Goal: Information Seeking & Learning: Find specific fact

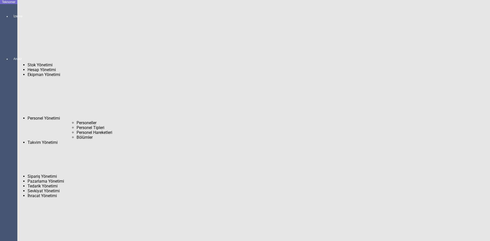
click at [77, 121] on span "Personeller" at bounding box center [87, 123] width 20 height 5
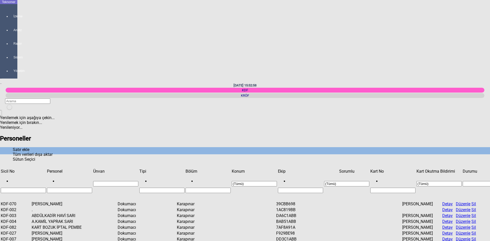
click at [37, 188] on input "Filtre hücresi" at bounding box center [23, 190] width 45 height 5
type input "%%"
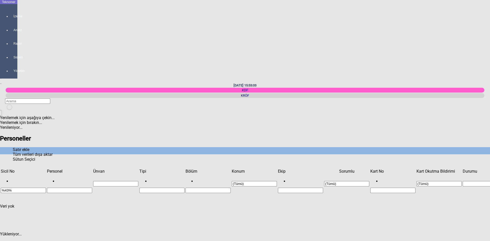
type input "%43%"
click at [37, 188] on input "%43%" at bounding box center [23, 190] width 45 height 5
type input "%"
type input "43"
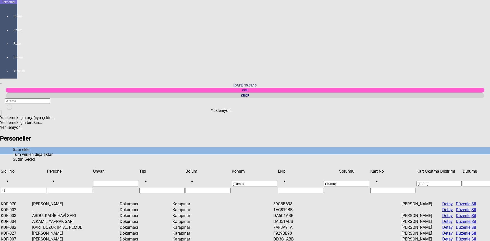
type input "43"
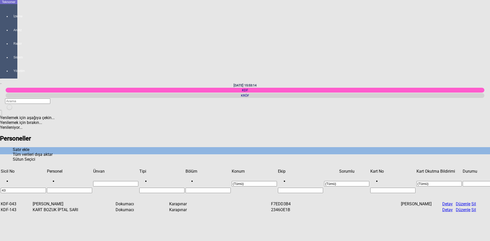
click at [92, 169] on span "Show filter options for column 'Personel'" at bounding box center [92, 169] width 0 height 0
drag, startPoint x: 82, startPoint y: 38, endPoint x: 50, endPoint y: 38, distance: 31.9
click at [50, 201] on td "[PERSON_NAME]" at bounding box center [58, 203] width 53 height 5
copy td "[PERSON_NAME]"
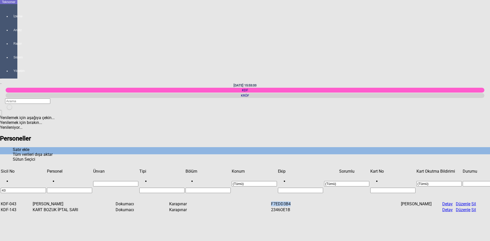
drag, startPoint x: 303, startPoint y: 38, endPoint x: 278, endPoint y: 37, distance: 24.6
click at [278, 201] on tr "KDF-043 [PERSON_NAME] PEMBE Dokumacı Karapınar F7EDD3B4 [PERSON_NAME] Detay Düz…" at bounding box center [240, 203] width 479 height 5
copy td "F7EDD3B4"
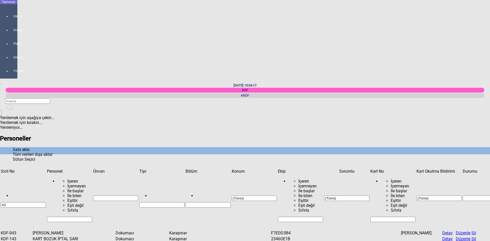
click at [37, 202] on input "43" at bounding box center [23, 204] width 45 height 5
type input "4"
type input "KDF"
click at [13, 152] on icon "Tüm verileri dışa aktar" at bounding box center [13, 154] width 0 height 5
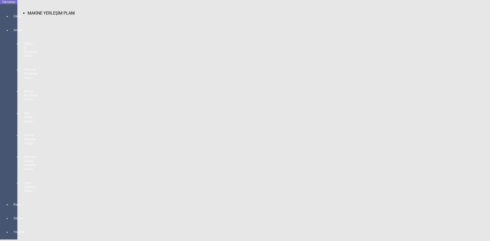
click at [10, 21] on div at bounding box center [13, 21] width 7 height 0
click at [30, 11] on span "MAKİNE YERLEŞİM PLANI" at bounding box center [51, 13] width 47 height 5
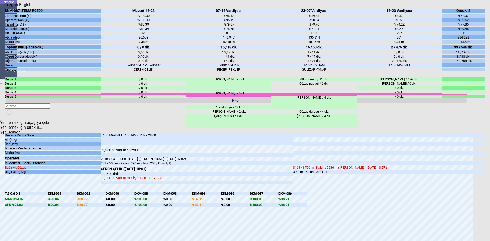
click at [483, 7] on div "Kapat" at bounding box center [245, 7] width 480 height 0
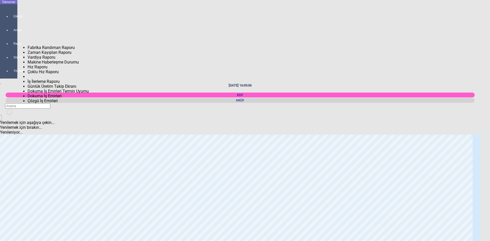
click at [12, 48] on div at bounding box center [13, 48] width 7 height 0
click at [38, 46] on span "Fabrika Randıman Raporu" at bounding box center [51, 47] width 47 height 5
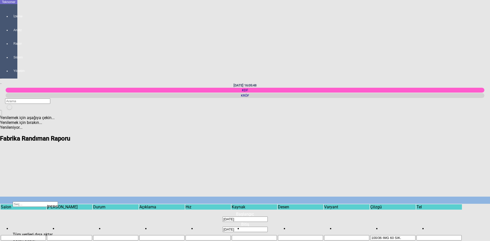
drag, startPoint x: 268, startPoint y: 221, endPoint x: 300, endPoint y: 222, distance: 32.2
click at [300, 222] on body "Teknomer İzleme Analiz Rapor Sistem Yönetim 29/09/2025 16:05:48 KDF KRÖF Yenile…" at bounding box center [245, 120] width 490 height 241
click at [416, 216] on span "Show filter options for column ''" at bounding box center [416, 216] width 0 height 0
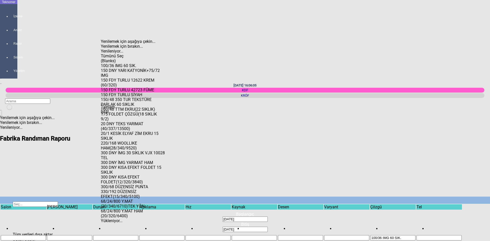
click at [119, 54] on div "Tümünü Seç" at bounding box center [133, 56] width 64 height 5
click at [115, 110] on span "Tamam" at bounding box center [108, 107] width 14 height 5
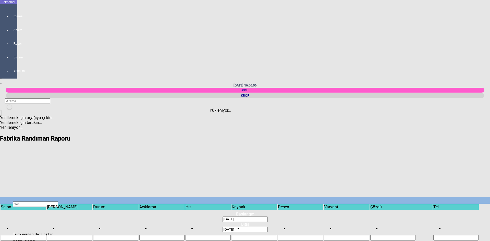
scroll to position [0, 52]
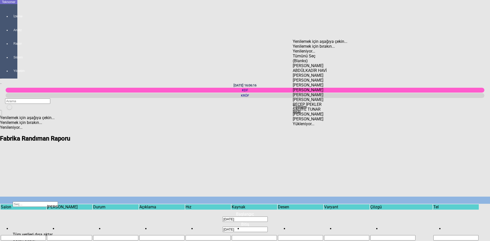
scroll to position [27, 0]
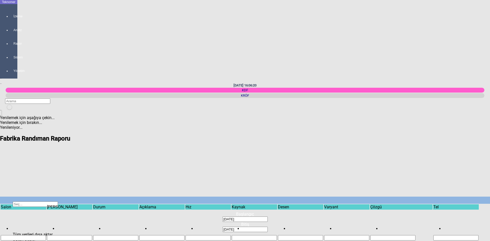
drag, startPoint x: 272, startPoint y: 221, endPoint x: 389, endPoint y: 220, distance: 116.4
click at [389, 220] on body "Teknomer İzleme Analiz Rapor Sistem Yönetim 29/09/2025 16:06:25 KDF KRÖF Yenile…" at bounding box center [245, 120] width 490 height 241
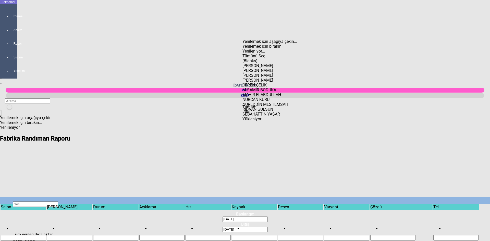
click at [243, 58] on span "Check State" at bounding box center [243, 58] width 0 height 0
click at [257, 110] on span "Tamam" at bounding box center [250, 107] width 14 height 5
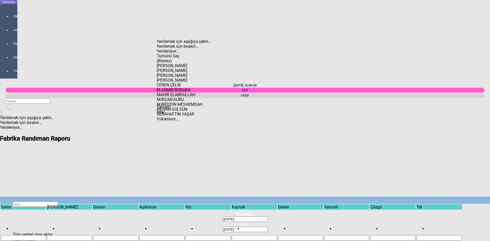
click at [178, 54] on div "Tümünü Seç" at bounding box center [189, 56] width 64 height 5
click at [184, 110] on div "Tamam" at bounding box center [189, 107] width 64 height 5
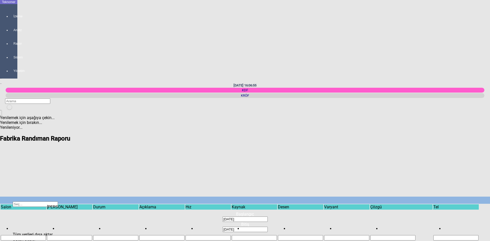
drag, startPoint x: 261, startPoint y: 220, endPoint x: 293, endPoint y: 222, distance: 32.2
click at [293, 222] on body "Teknomer İzleme Analiz Rapor Sistem Yönetim 29/09/2025 16:06:55 KDF KRÖF Yenile…" at bounding box center [245, 120] width 490 height 241
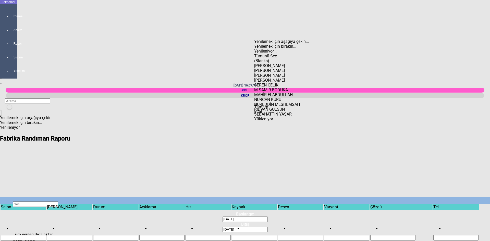
click at [303, 114] on div "İptal" at bounding box center [286, 112] width 64 height 5
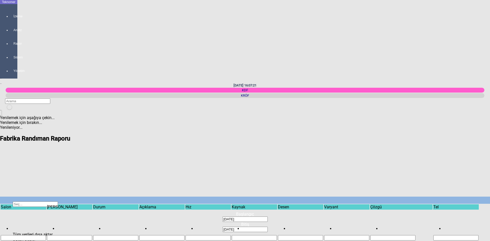
drag, startPoint x: 304, startPoint y: 219, endPoint x: 490, endPoint y: 216, distance: 186.4
click at [490, 216] on body "Teknomer İzleme Analiz Rapor Sistem Yönetim 29/09/2025 16:07:21 KDF KRÖF Yenile…" at bounding box center [245, 120] width 490 height 241
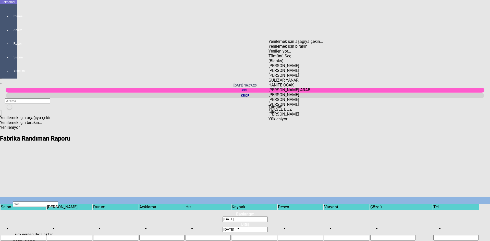
scroll to position [20, 0]
click at [297, 97] on div "SERDAR DURAK" at bounding box center [301, 99] width 64 height 5
click at [298, 110] on div "Tamam" at bounding box center [301, 107] width 64 height 5
type input "SERDAR DURAK"
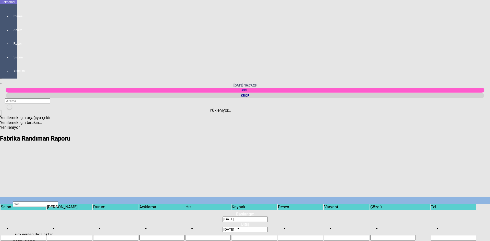
scroll to position [0, 319]
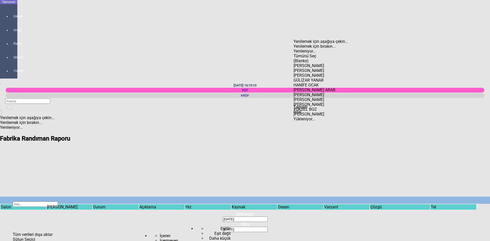
click at [319, 83] on div "HANİFE OCAK" at bounding box center [326, 85] width 64 height 5
click at [314, 102] on div "SERDAR DURAK" at bounding box center [326, 99] width 64 height 5
click at [308, 110] on span "Tamam" at bounding box center [301, 107] width 14 height 5
type input "HANİFE OCAK"
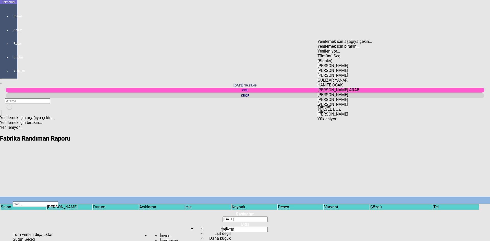
scroll to position [0, 0]
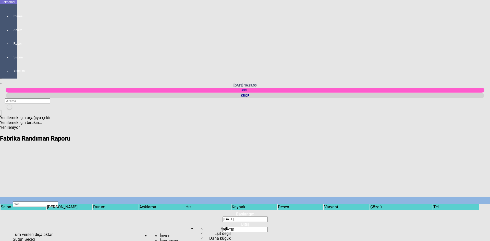
drag, startPoint x: 340, startPoint y: 221, endPoint x: 321, endPoint y: 217, distance: 18.8
click at [321, 217] on body "Teknomer İzleme Analiz Rapor Sistem Yönetim 29/09/2025 16:29:53 KDF KRÖF Yenile…" at bounding box center [245, 120] width 490 height 241
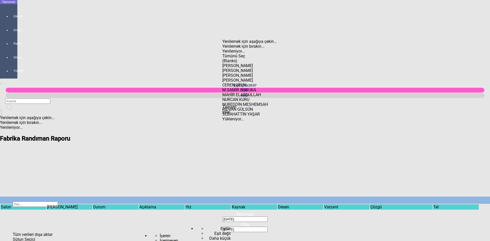
scroll to position [20, 0]
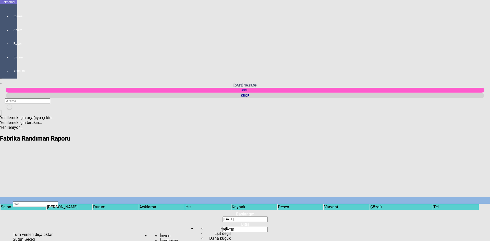
drag, startPoint x: 351, startPoint y: 221, endPoint x: 369, endPoint y: 221, distance: 17.9
drag, startPoint x: 357, startPoint y: 220, endPoint x: 479, endPoint y: 222, distance: 122.1
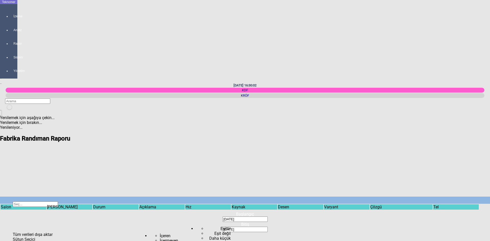
click at [479, 222] on body "Teknomer İzleme Analiz Rapor Sistem Yönetim 29/09/2025 16:30:02 KDF KRÖF Yenile…" at bounding box center [245, 120] width 490 height 241
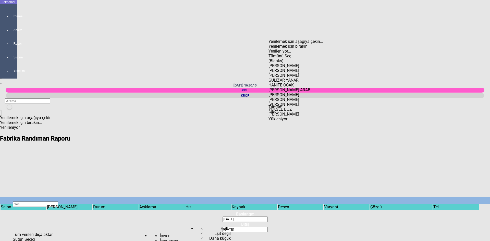
scroll to position [0, 0]
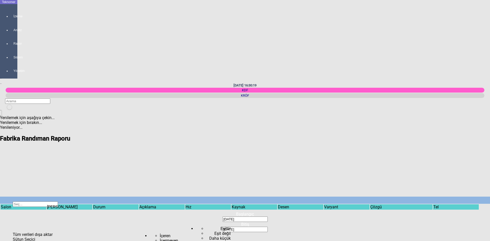
scroll to position [0, 364]
drag, startPoint x: 359, startPoint y: 220, endPoint x: 171, endPoint y: 192, distance: 190.5
click at [171, 192] on body "Teknomer İzleme Analiz Rapor Sistem Yönetim 29/09/2025 16:30:22 KDF KRÖF Yenile…" at bounding box center [245, 120] width 490 height 241
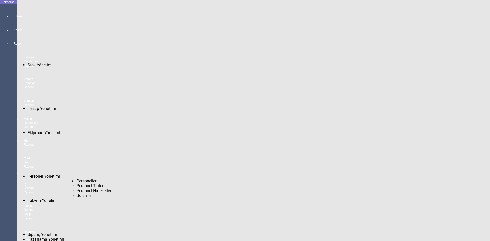
click at [77, 179] on span "Personeller" at bounding box center [87, 181] width 20 height 5
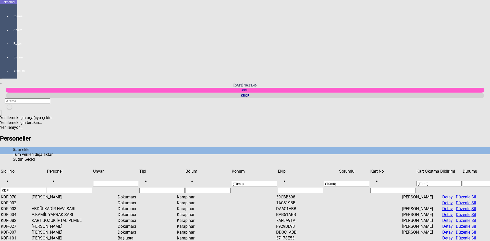
click at [77, 188] on input "Filtre hücresi" at bounding box center [69, 190] width 45 height 5
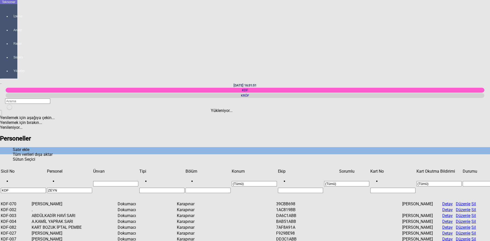
type input "ZEYN"
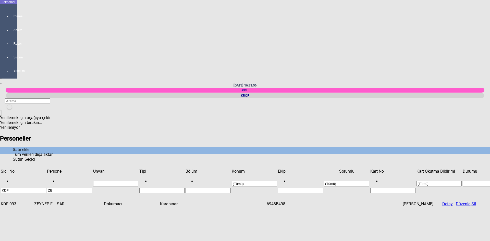
type input "Z"
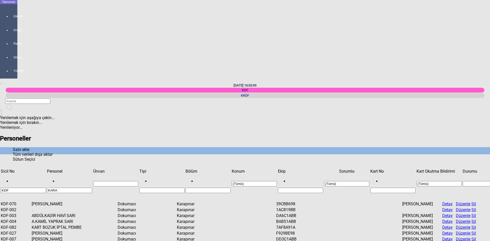
type input "KARA"
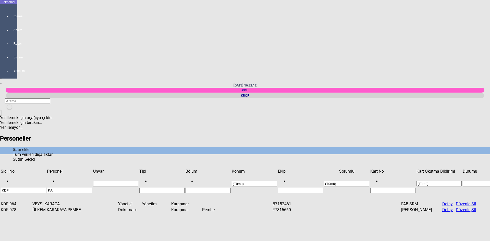
type input "K"
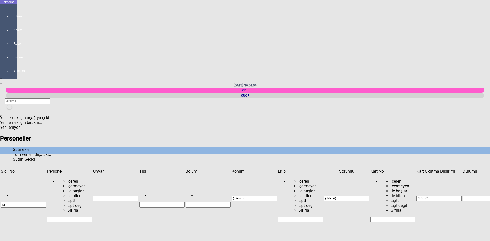
scroll to position [357, 0]
click at [13, 157] on icon "Sütun Seçici" at bounding box center [13, 159] width 0 height 5
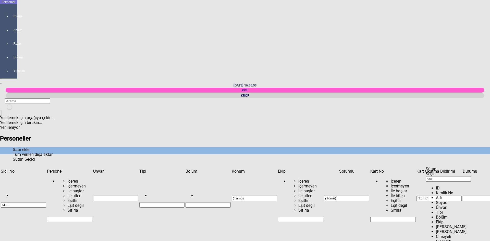
drag, startPoint x: 485, startPoint y: 220, endPoint x: 485, endPoint y: 190, distance: 30.1
drag, startPoint x: 484, startPoint y: 217, endPoint x: 485, endPoint y: 232, distance: 15.1
click at [485, 232] on body "Teknomer İzleme Analiz Rapor Sistem Yönetim 29/09/2025 16:56:06 KDF KRÖF Yenile…" at bounding box center [245, 120] width 490 height 241
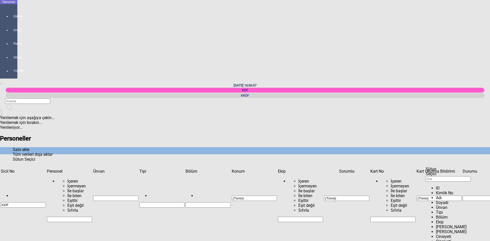
click at [487, 176] on div "Kapat" at bounding box center [458, 176] width 64 height 0
